Goal: Task Accomplishment & Management: Use online tool/utility

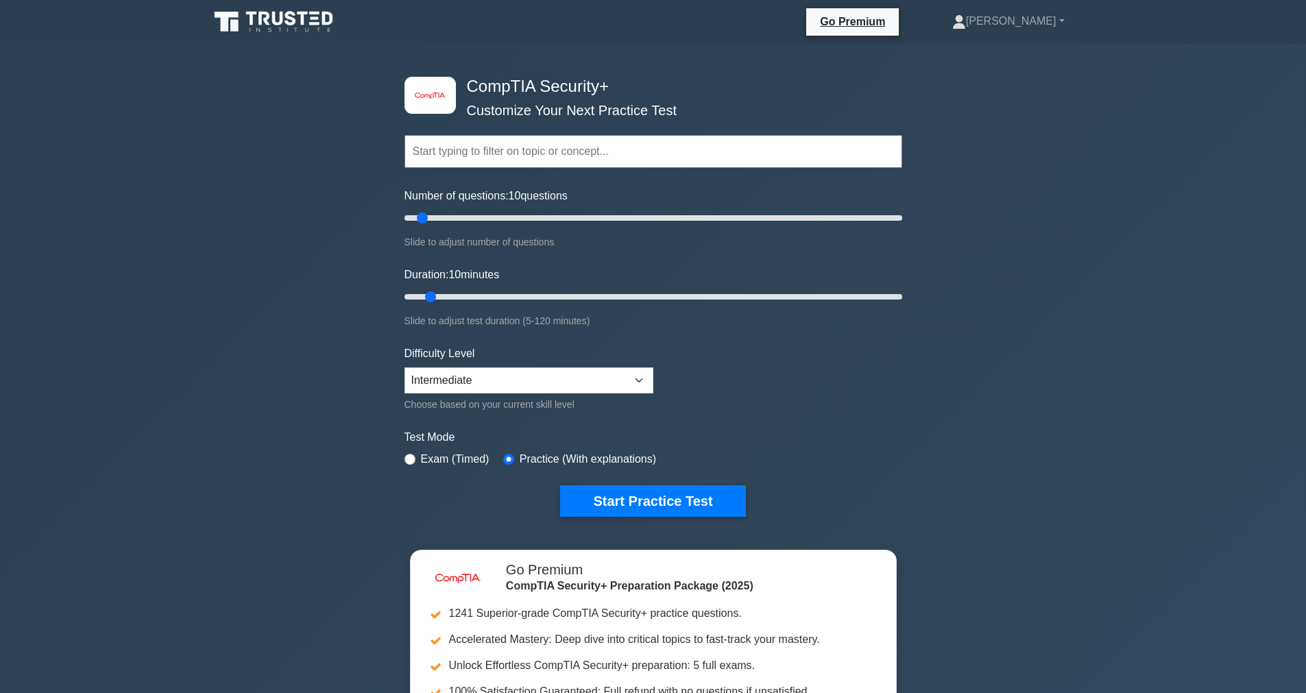
click at [465, 152] on input "text" at bounding box center [653, 151] width 498 height 33
drag, startPoint x: 423, startPoint y: 218, endPoint x: 528, endPoint y: 217, distance: 104.9
type input "50"
click at [528, 217] on input "Number of questions: 50 questions" at bounding box center [653, 218] width 498 height 16
drag, startPoint x: 436, startPoint y: 298, endPoint x: 518, endPoint y: 295, distance: 81.7
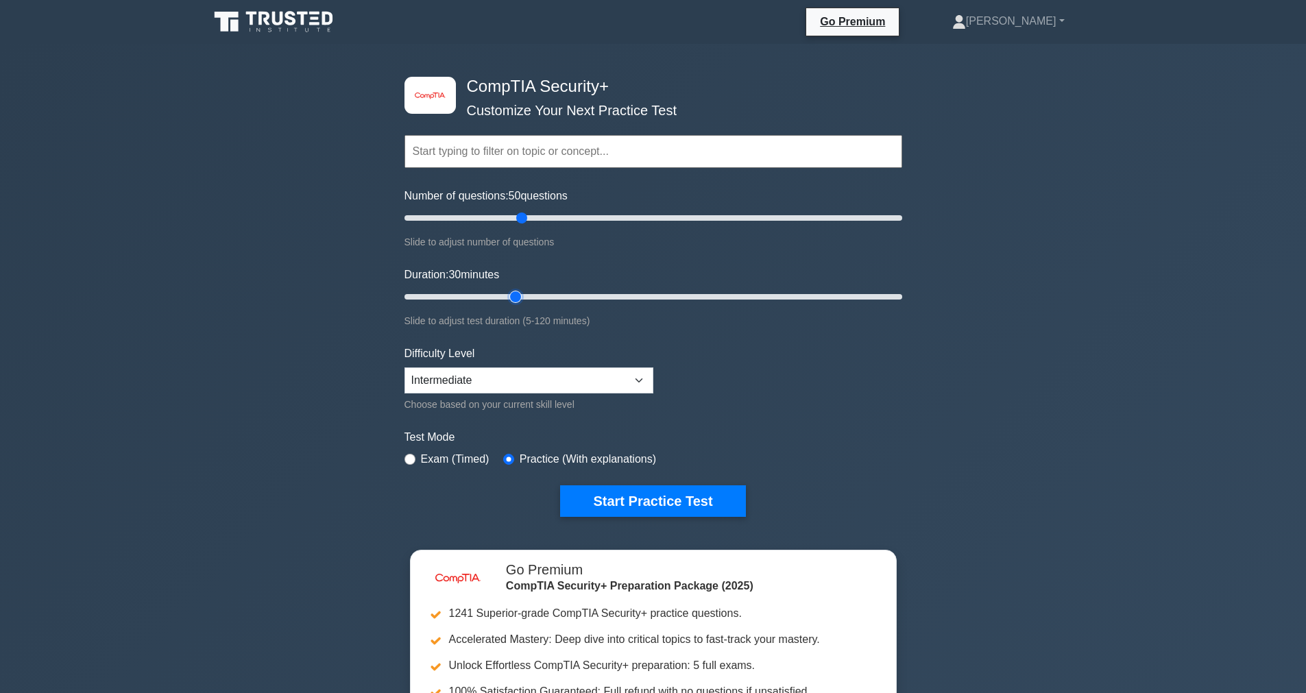
type input "30"
click at [518, 295] on input "Duration: 30 minutes" at bounding box center [653, 297] width 498 height 16
drag, startPoint x: 522, startPoint y: 219, endPoint x: 934, endPoint y: 220, distance: 412.0
type input "200"
click at [902, 220] on input "Number of questions: 200 questions" at bounding box center [653, 218] width 498 height 16
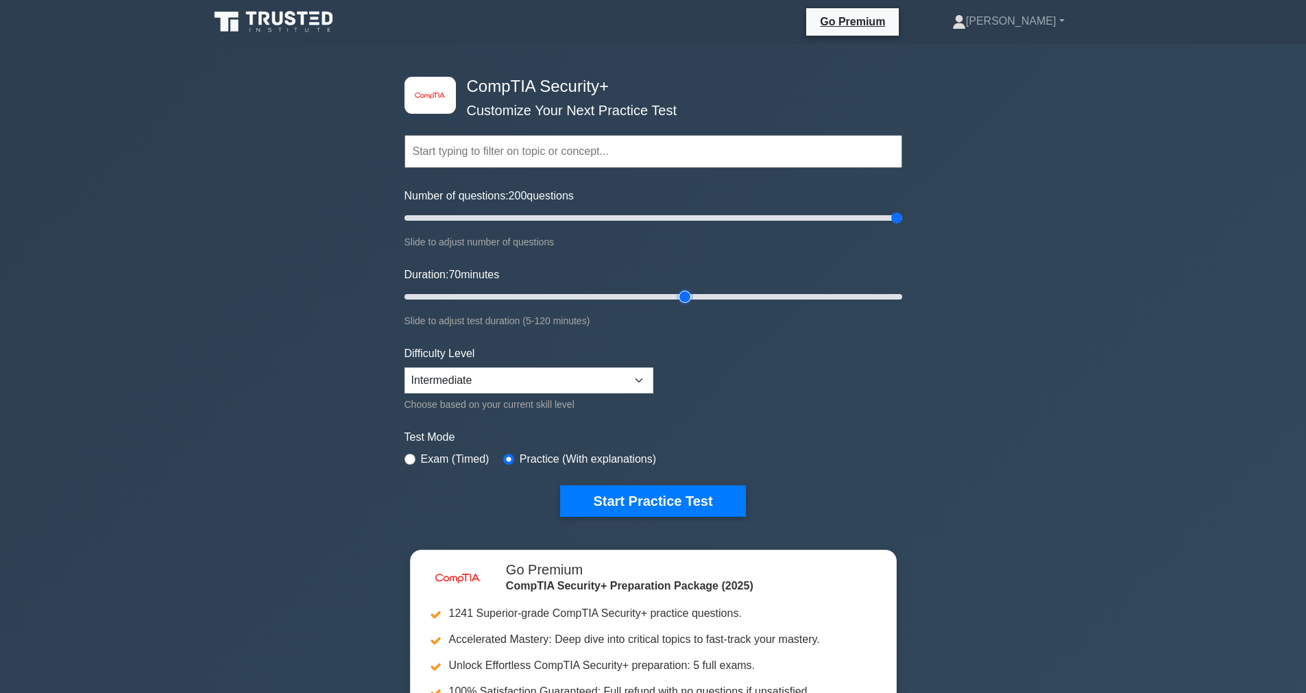
drag, startPoint x: 516, startPoint y: 300, endPoint x: 693, endPoint y: 289, distance: 177.9
click at [693, 289] on input "Duration: 70 minutes" at bounding box center [653, 297] width 498 height 16
drag, startPoint x: 683, startPoint y: 295, endPoint x: 721, endPoint y: 300, distance: 37.9
click at [721, 300] on input "Duration: 80 minutes" at bounding box center [653, 297] width 498 height 16
drag, startPoint x: 728, startPoint y: 295, endPoint x: 747, endPoint y: 299, distance: 18.8
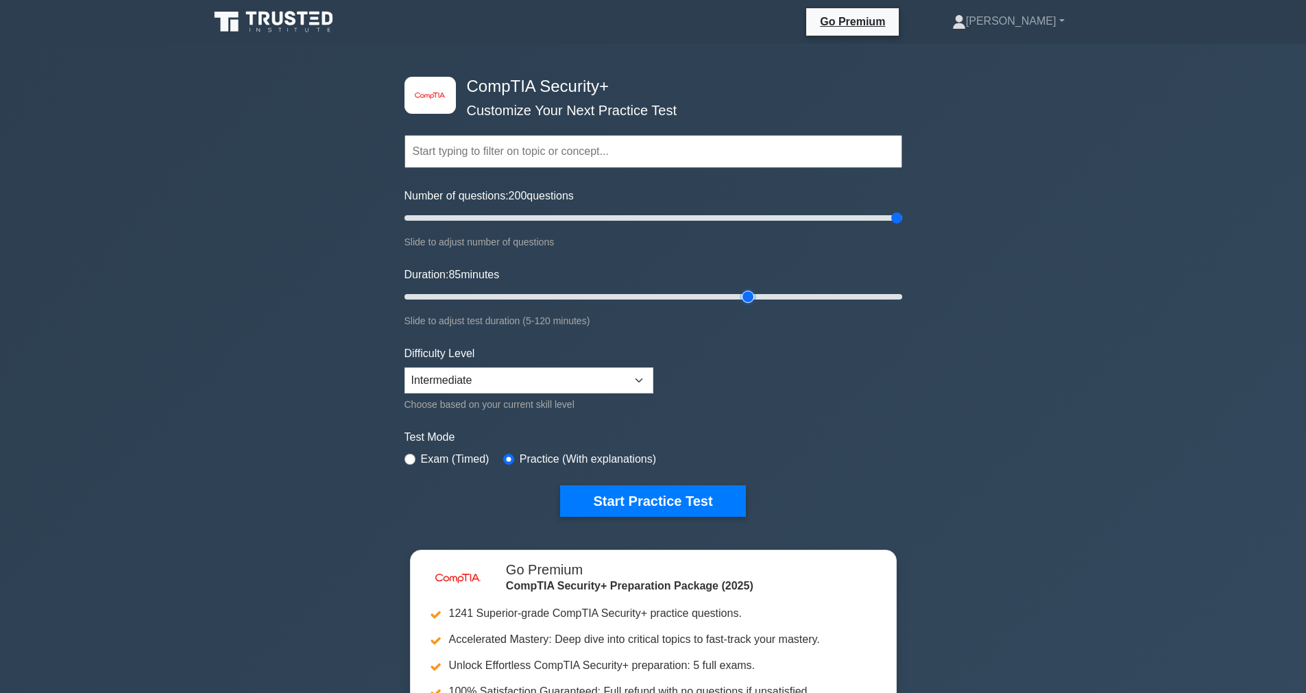
click at [747, 299] on input "Duration: 85 minutes" at bounding box center [653, 297] width 498 height 16
drag, startPoint x: 750, startPoint y: 300, endPoint x: 771, endPoint y: 300, distance: 20.6
type input "90"
click at [771, 300] on input "Duration: 90 minutes" at bounding box center [653, 297] width 498 height 16
click at [444, 377] on select "Beginner Intermediate Expert" at bounding box center [528, 380] width 249 height 26
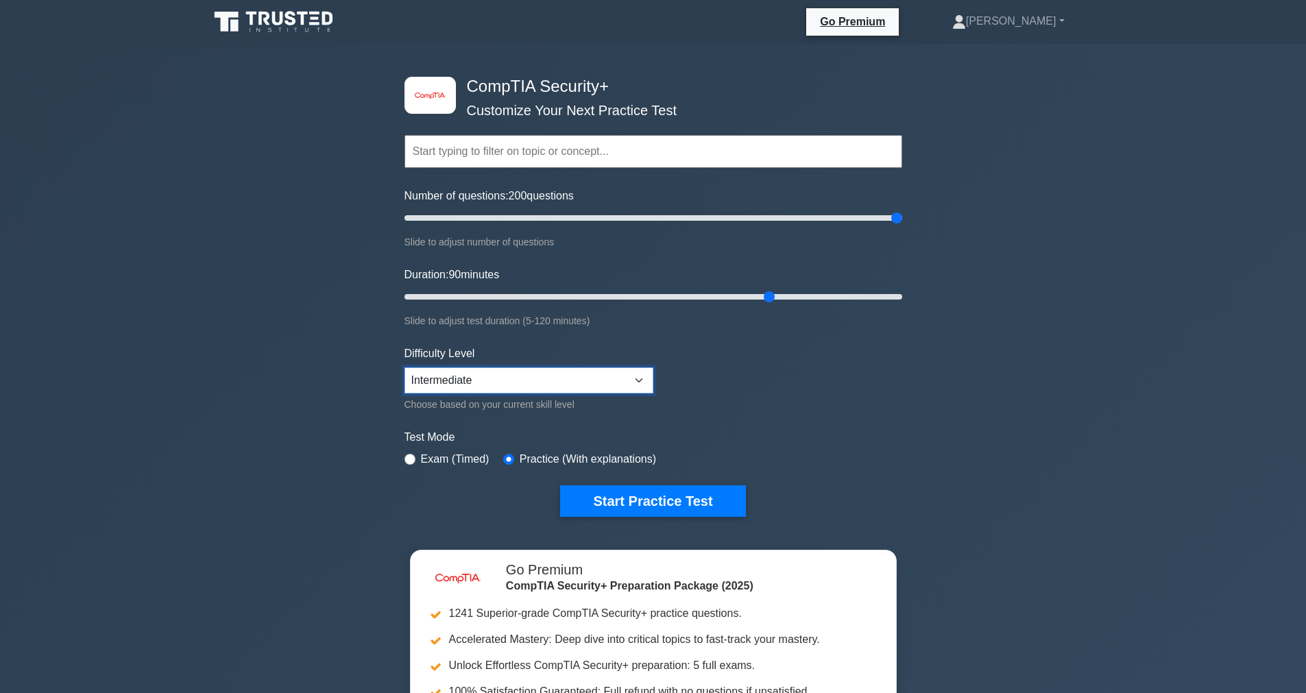
click at [404, 367] on select "Beginner Intermediate Expert" at bounding box center [528, 380] width 249 height 26
click at [456, 459] on label "Exam (Timed)" at bounding box center [455, 459] width 69 height 16
click at [404, 459] on input "radio" at bounding box center [409, 459] width 11 height 11
radio input "true"
click at [631, 508] on button "Start Practice Test" at bounding box center [652, 501] width 185 height 32
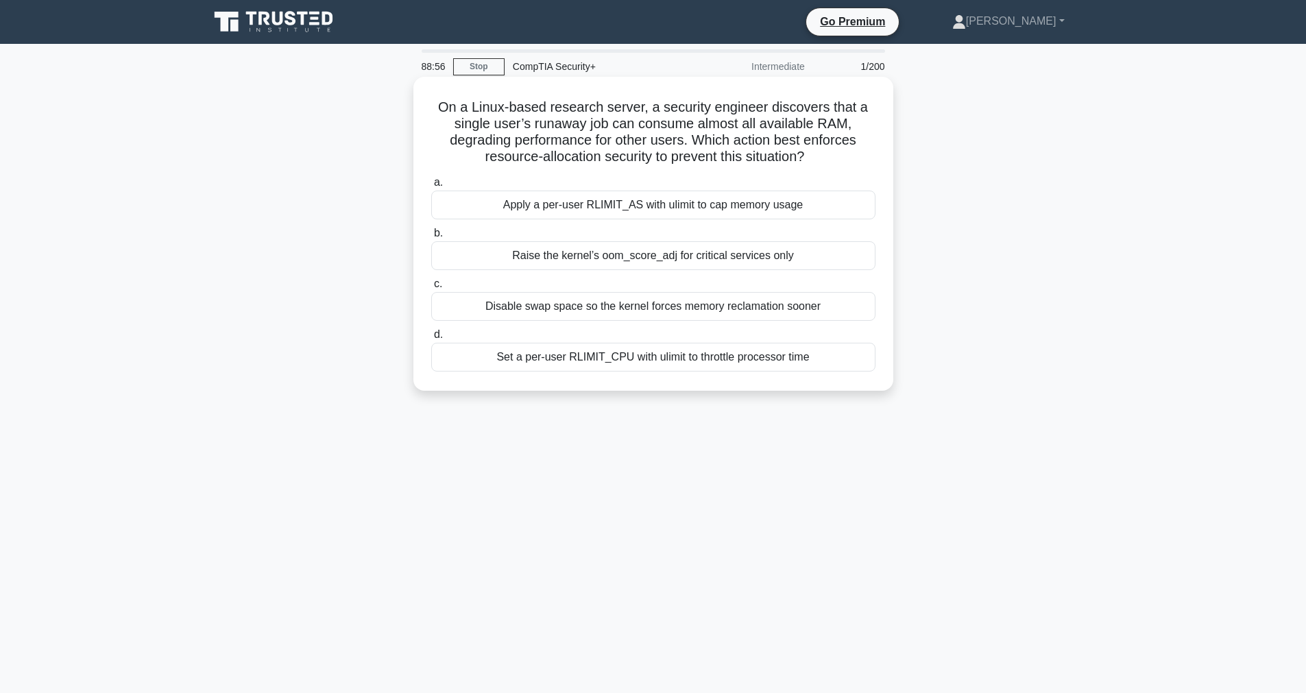
click at [635, 313] on div "Disable swap space so the kernel forces memory reclamation sooner" at bounding box center [653, 306] width 444 height 29
click at [431, 289] on input "c. Disable swap space so the kernel forces memory reclamation sooner" at bounding box center [431, 284] width 0 height 9
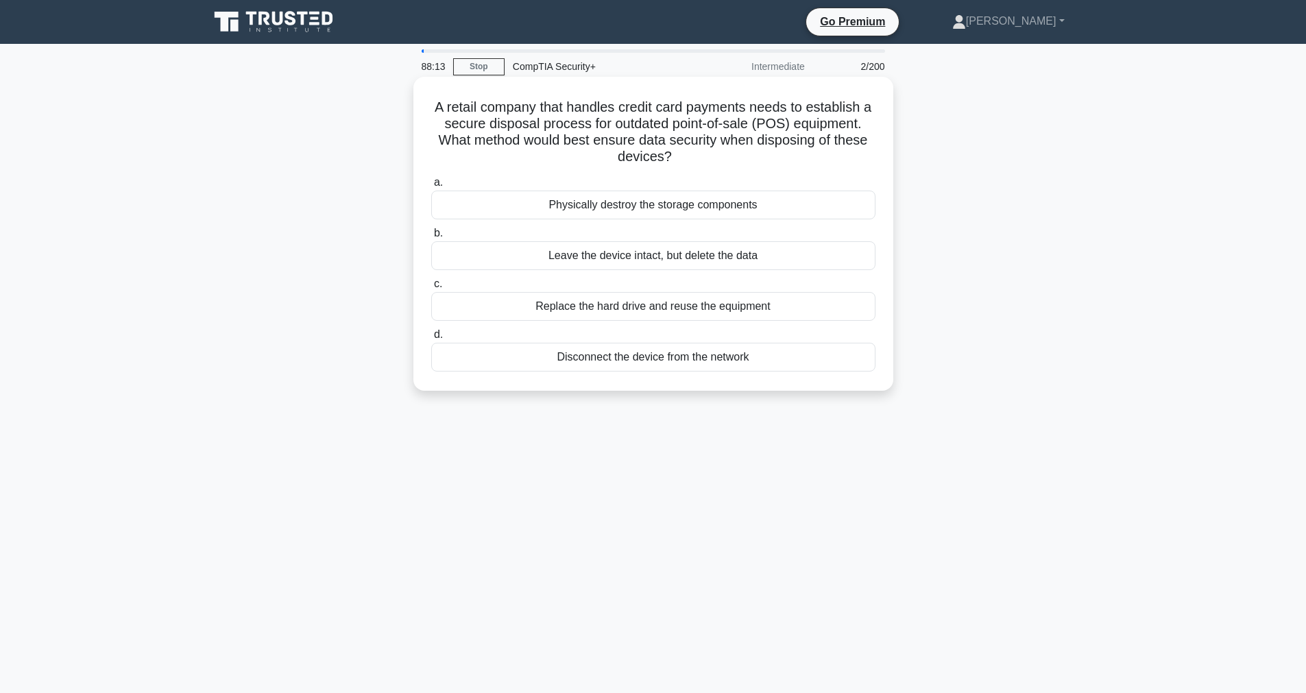
click at [631, 212] on div "Physically destroy the storage components" at bounding box center [653, 205] width 444 height 29
click at [431, 187] on input "a. Physically destroy the storage components" at bounding box center [431, 182] width 0 height 9
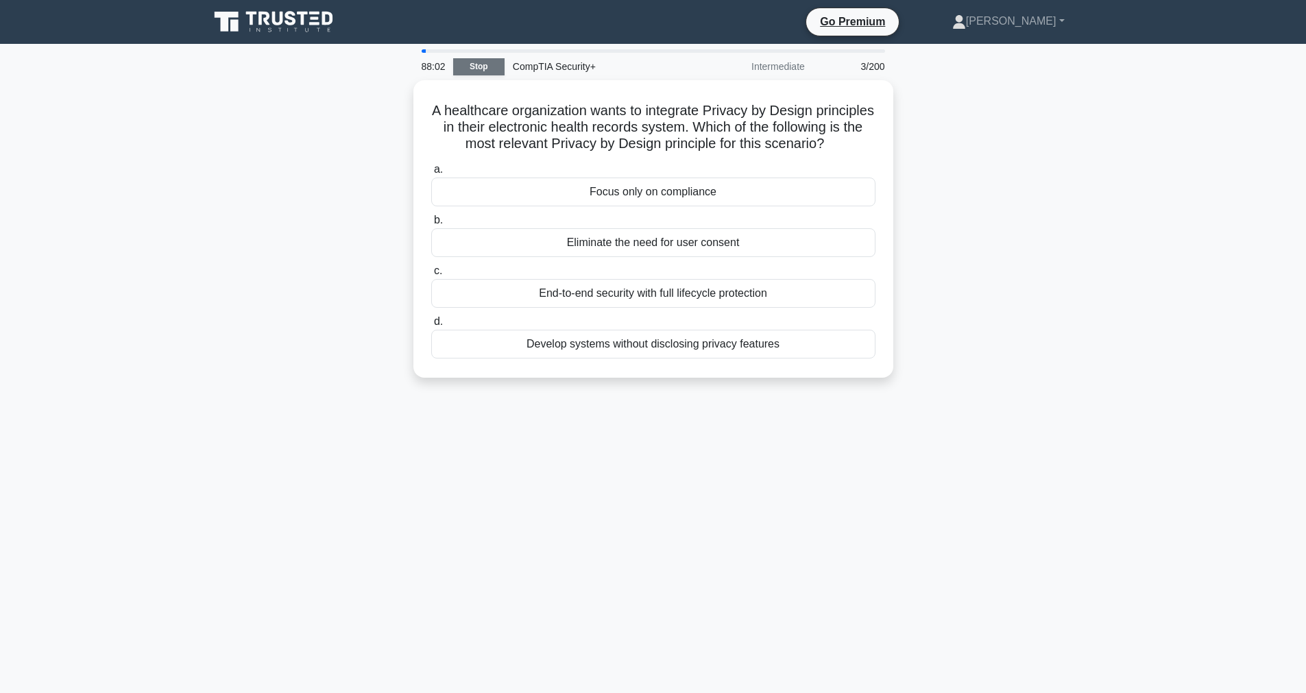
click at [476, 65] on link "Stop" at bounding box center [478, 66] width 51 height 17
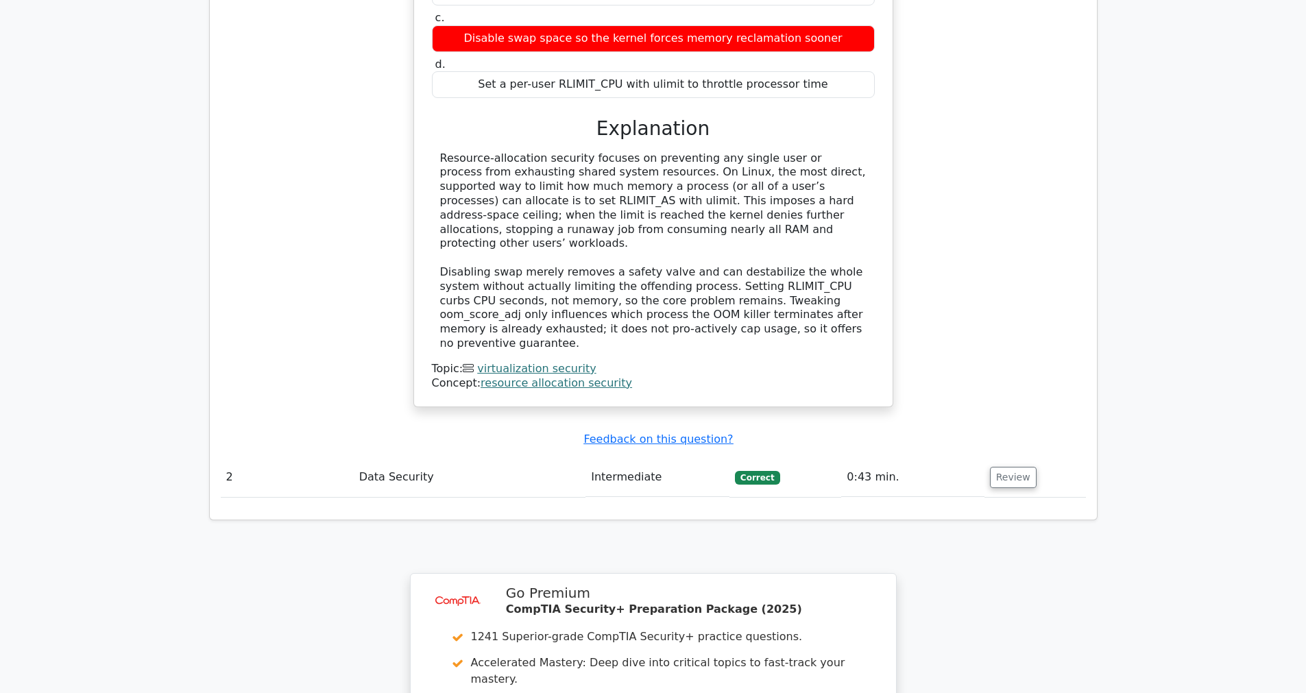
scroll to position [1286, 0]
